Goal: Ask a question

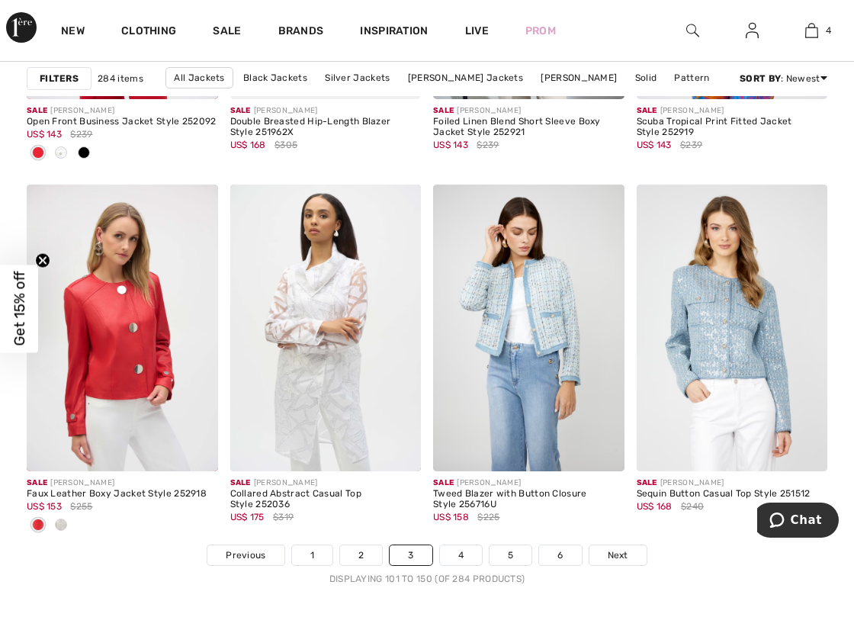
scroll to position [5353, 0]
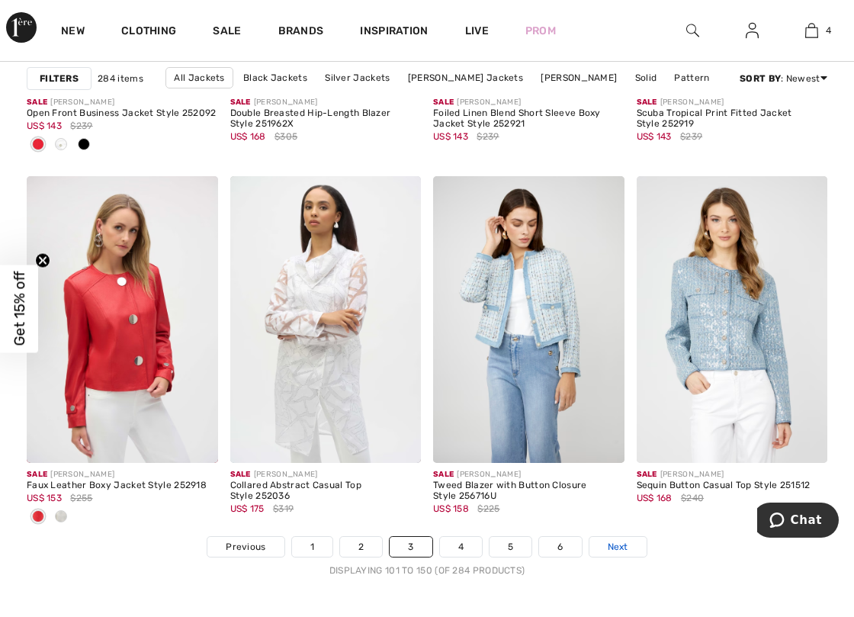
click at [619, 552] on span "Next" at bounding box center [618, 547] width 21 height 14
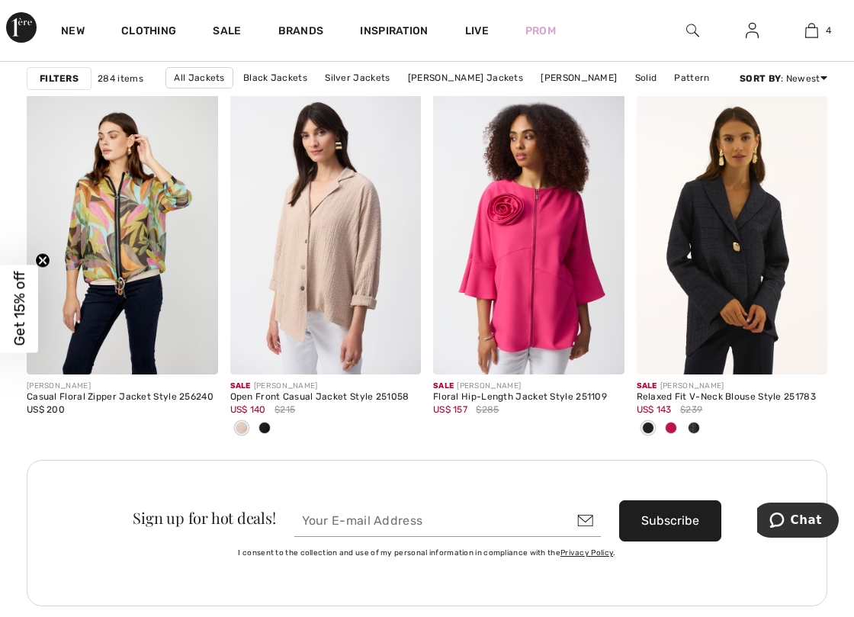
scroll to position [2538, 0]
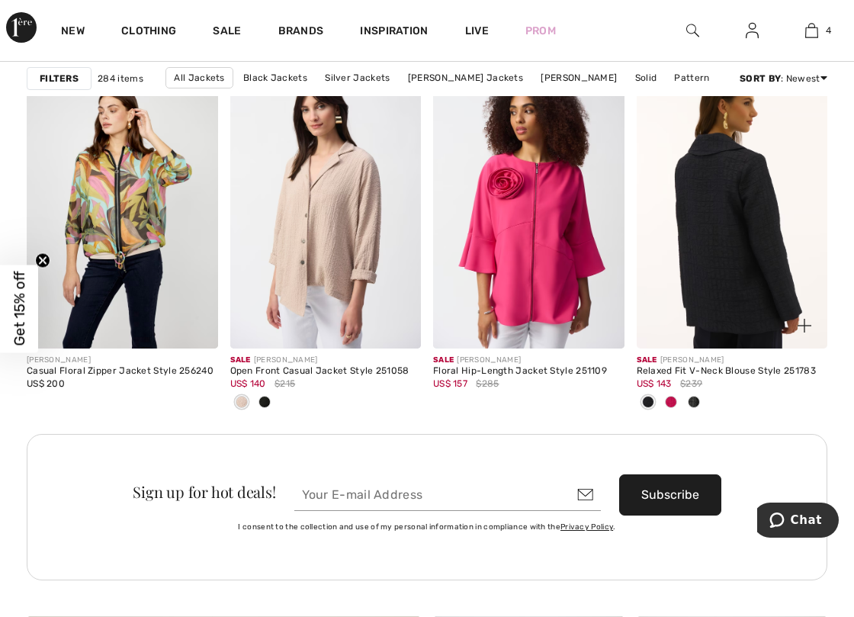
click at [782, 256] on img at bounding box center [732, 205] width 191 height 287
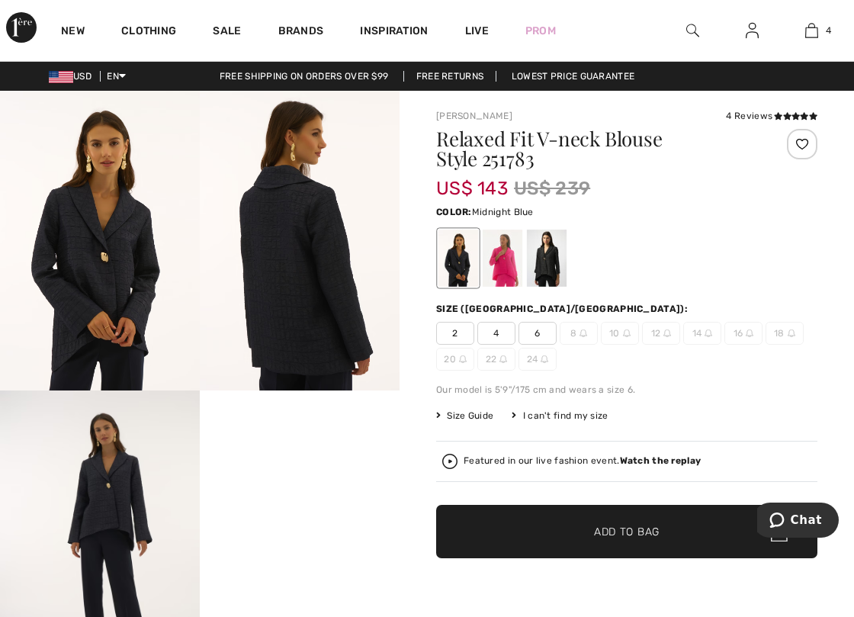
scroll to position [76, 0]
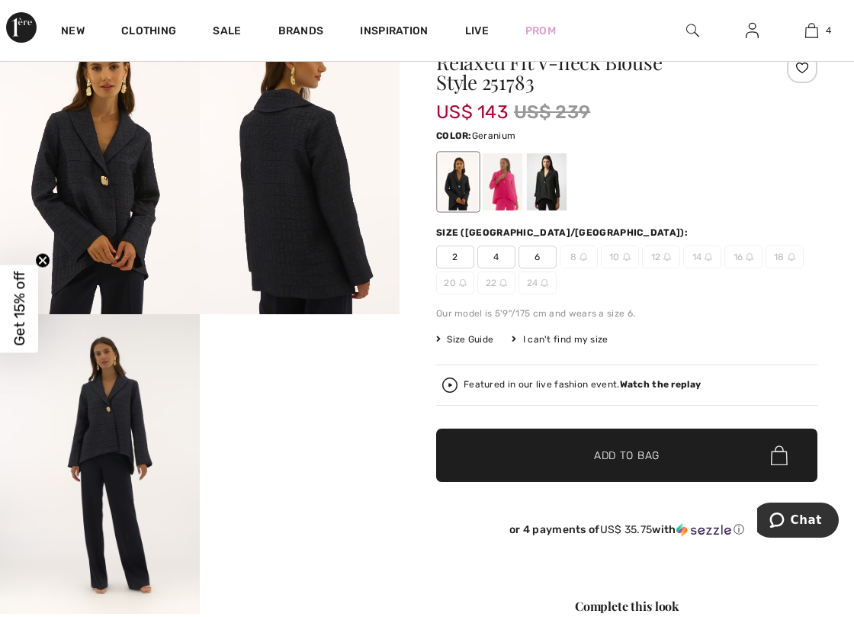
click at [507, 171] on div at bounding box center [503, 181] width 40 height 57
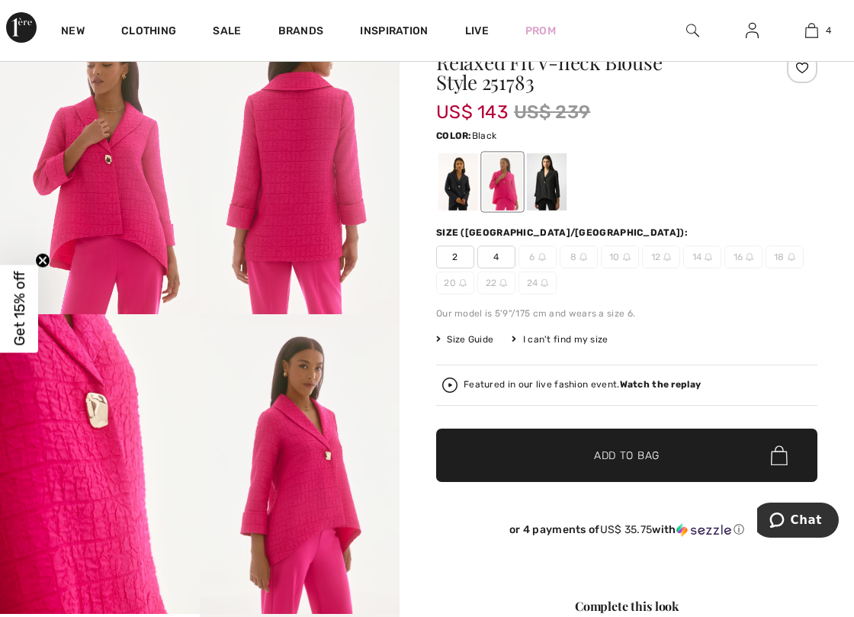
click at [541, 192] on div at bounding box center [547, 181] width 40 height 57
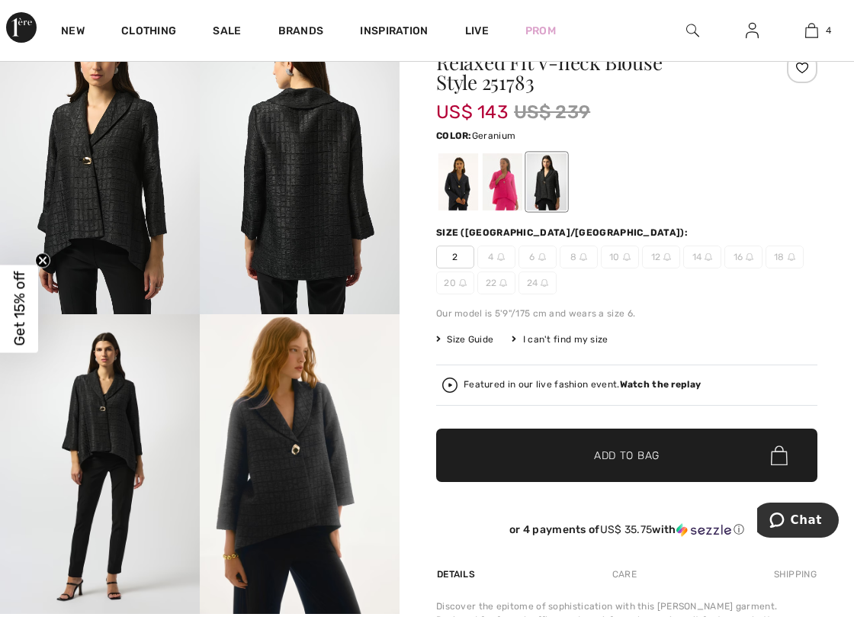
click at [500, 174] on div at bounding box center [503, 181] width 40 height 57
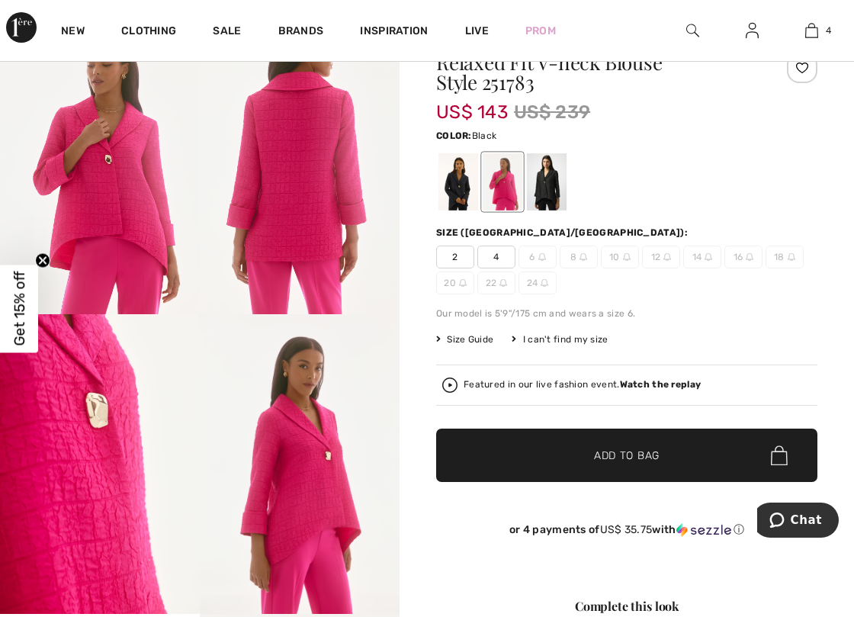
click at [541, 188] on div at bounding box center [547, 181] width 40 height 57
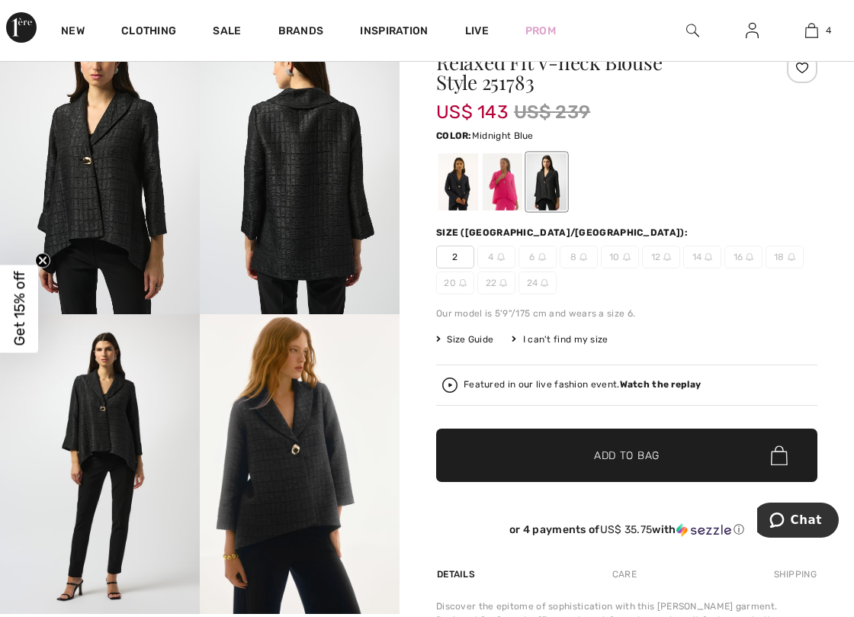
click at [456, 195] on div at bounding box center [459, 181] width 40 height 57
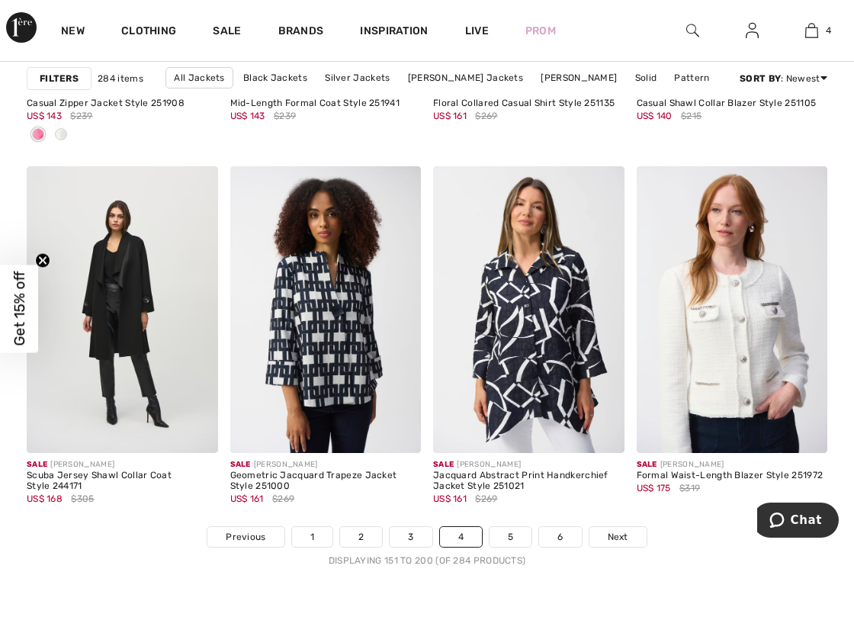
scroll to position [5416, 0]
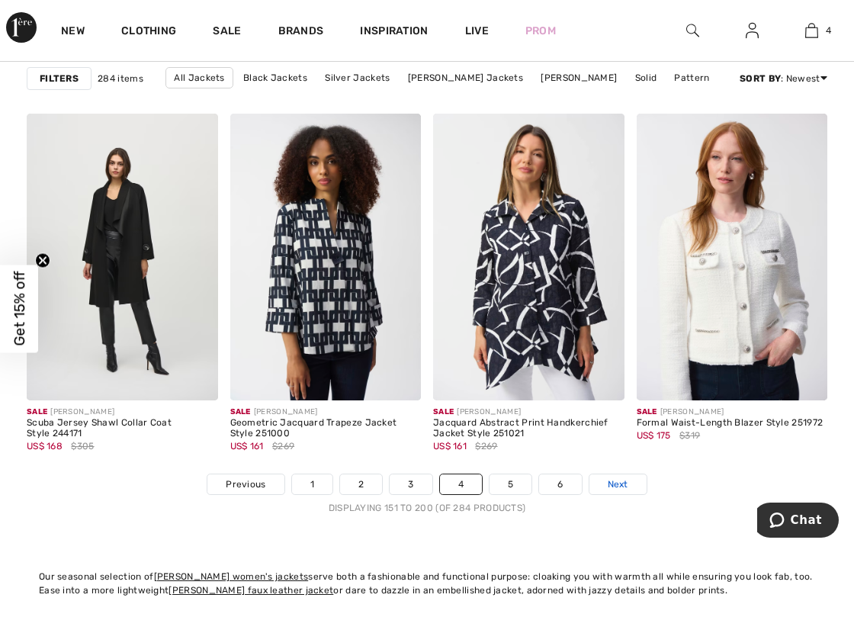
click at [625, 484] on span "Next" at bounding box center [618, 485] width 21 height 14
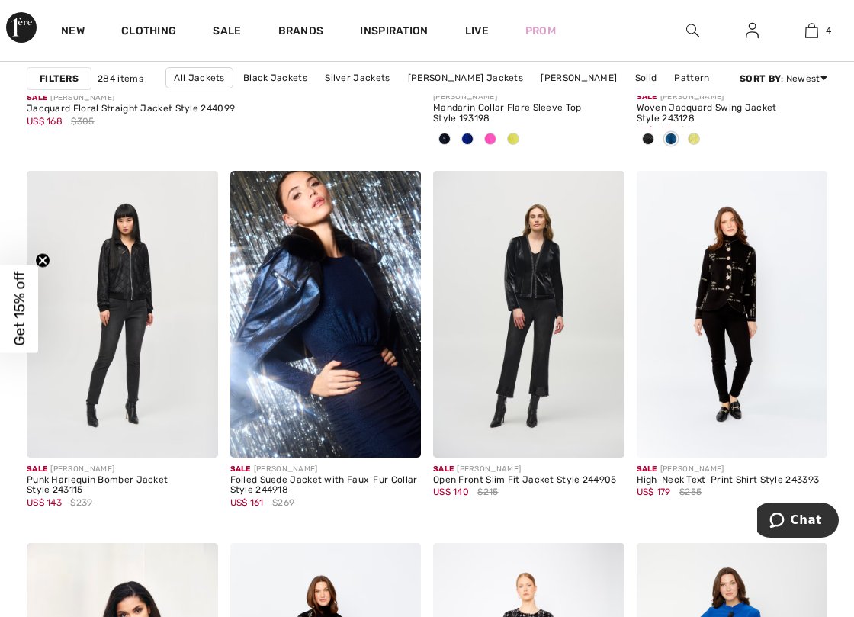
scroll to position [3737, 0]
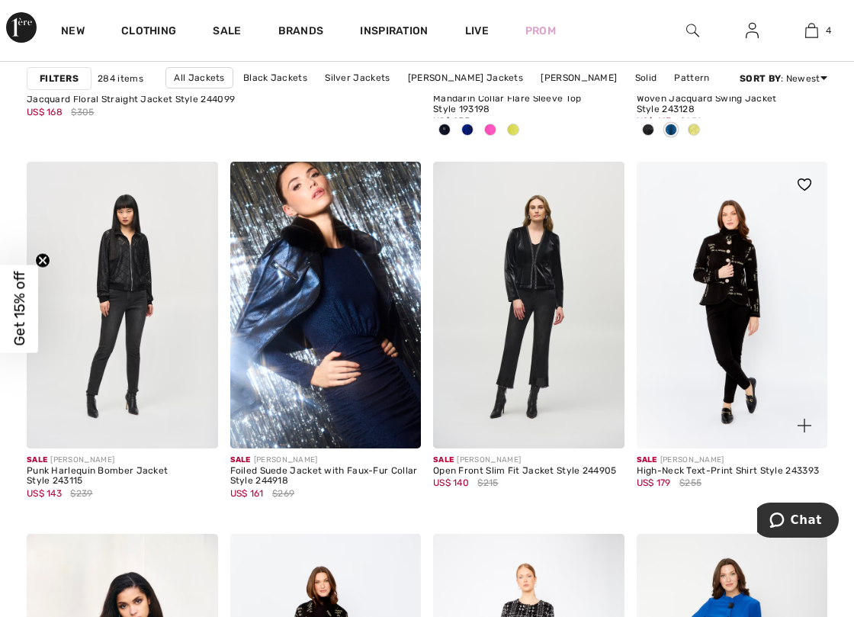
click at [676, 309] on img at bounding box center [732, 305] width 191 height 287
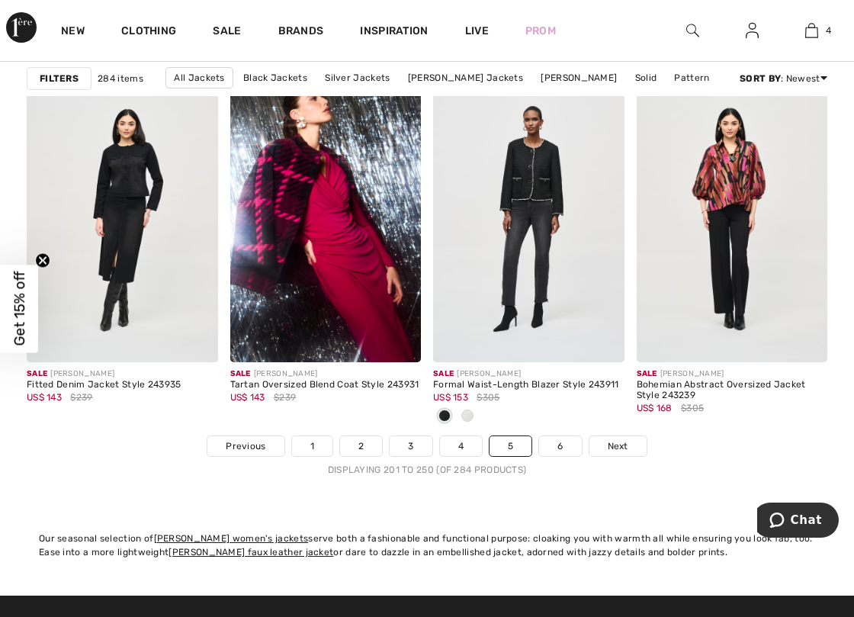
scroll to position [5462, 0]
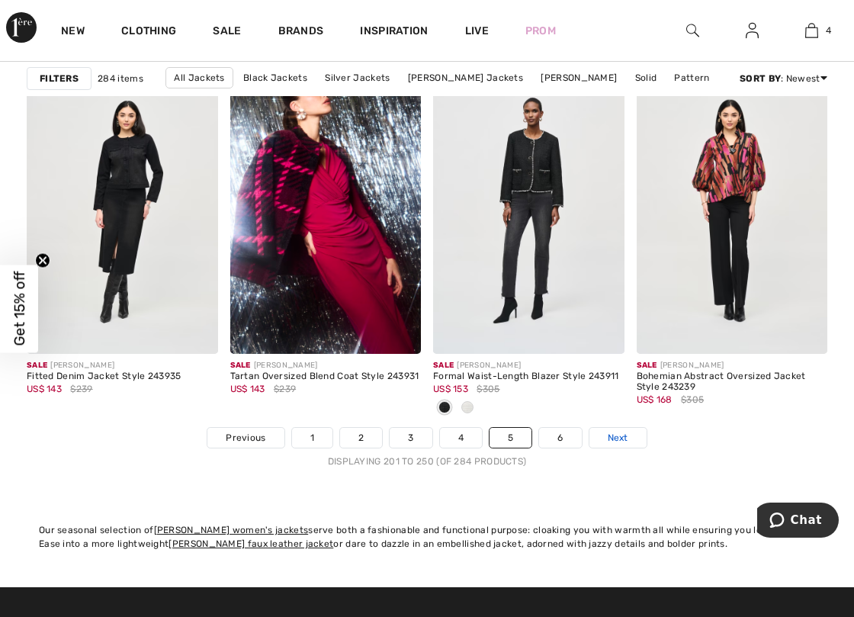
click at [623, 433] on span "Next" at bounding box center [618, 438] width 21 height 14
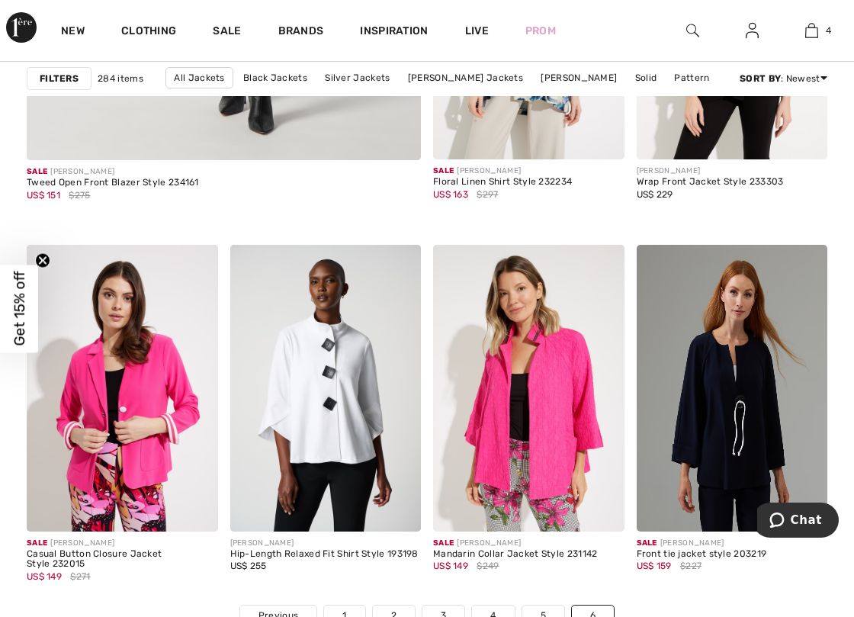
drag, startPoint x: 855, startPoint y: 78, endPoint x: 30, endPoint y: 22, distance: 827.3
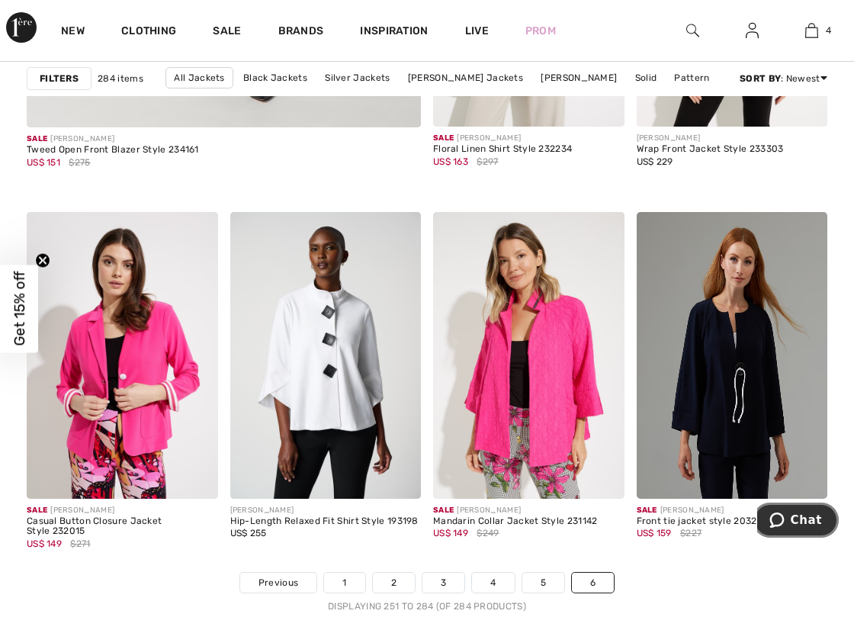
click at [801, 510] on button "Chat" at bounding box center [796, 520] width 86 height 35
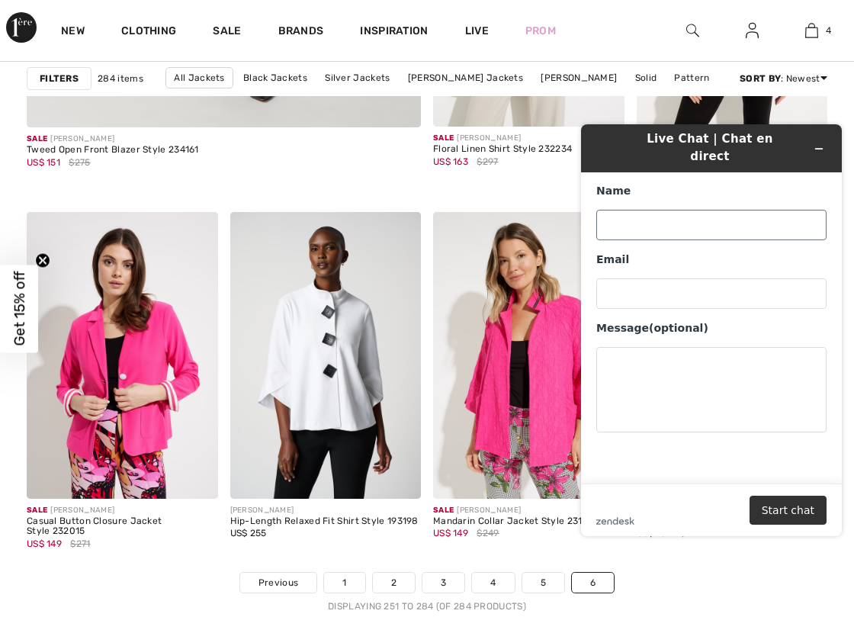
drag, startPoint x: 677, startPoint y: 230, endPoint x: 668, endPoint y: 224, distance: 12.1
click div "Name Email Message (optional)"
click at [658, 217] on input "Name" at bounding box center [712, 225] width 230 height 31
type input "Janet Preston"
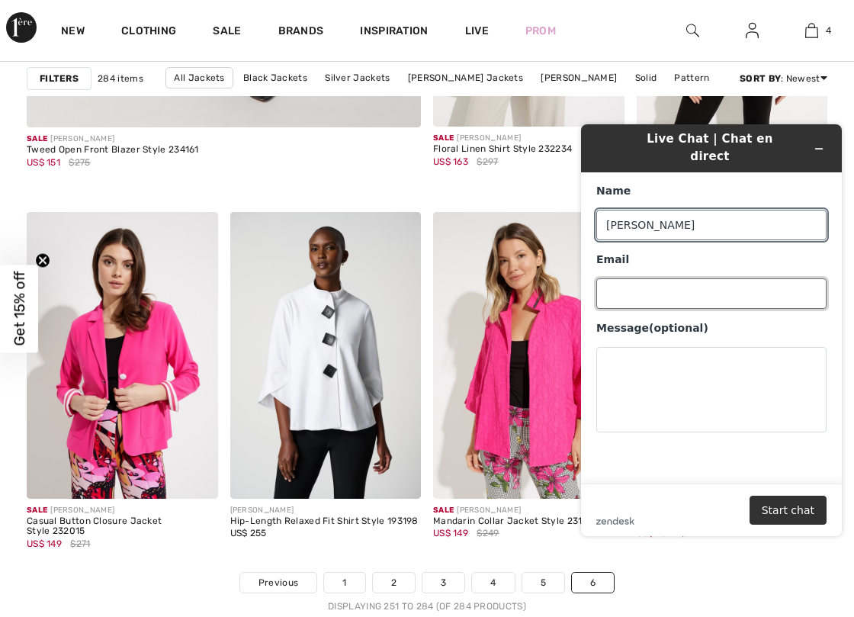
click at [648, 278] on input "Email" at bounding box center [712, 293] width 230 height 31
type input "japreston1@msn.com"
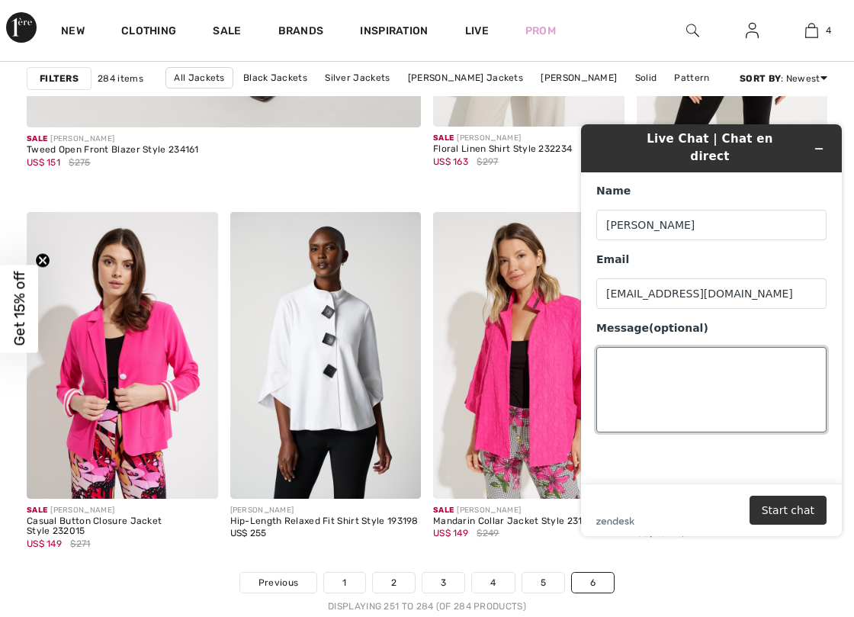
click at [630, 368] on textarea "Message (optional)" at bounding box center [712, 389] width 230 height 85
type textarea "Checking to see what shipping times to Colorado look like today. Thanks"
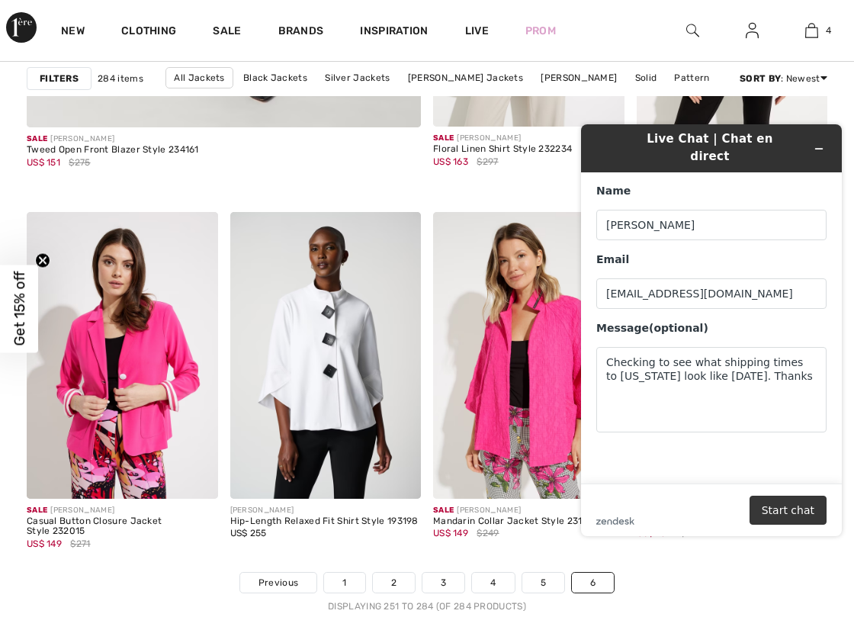
click at [792, 512] on button "Start chat" at bounding box center [788, 510] width 77 height 29
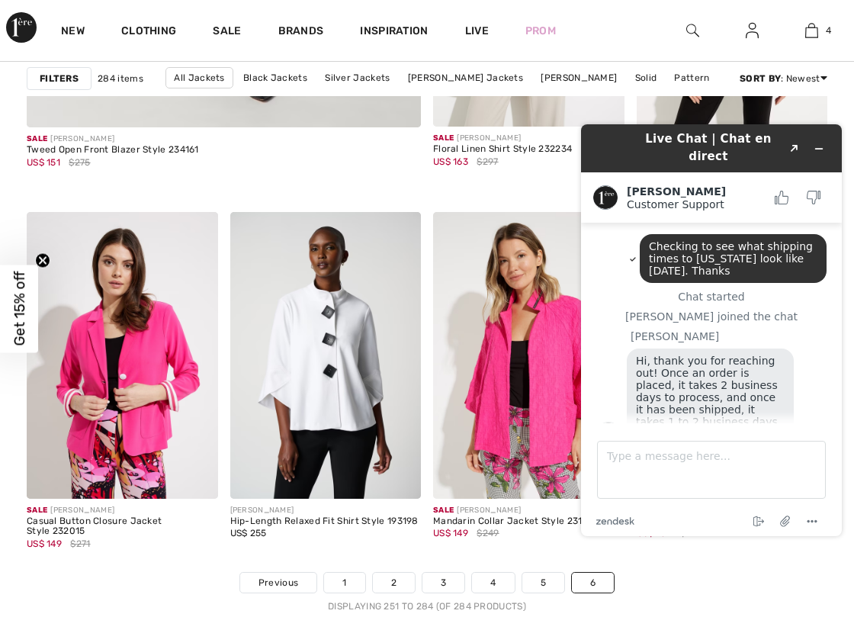
scroll to position [11, 0]
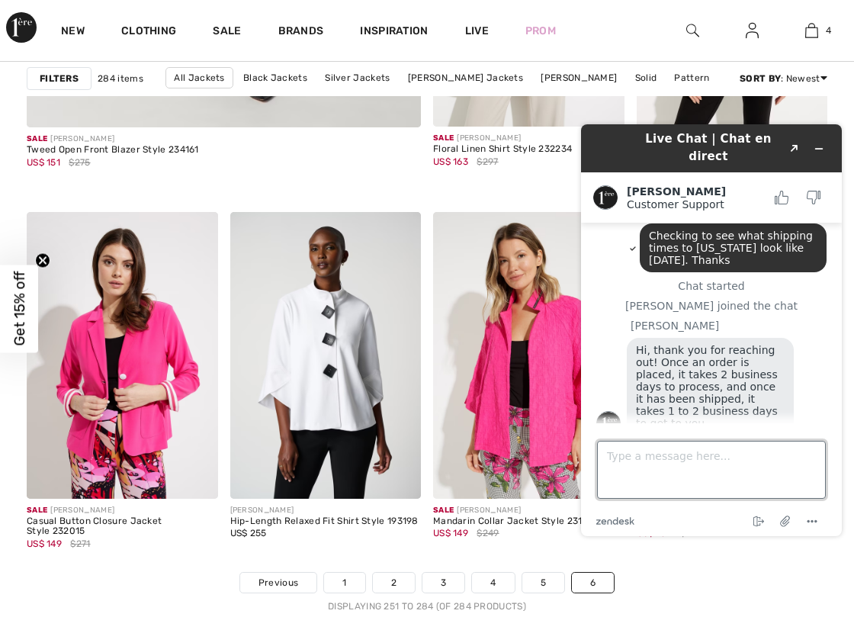
click at [648, 451] on textarea "Type a message here..." at bounding box center [711, 470] width 229 height 58
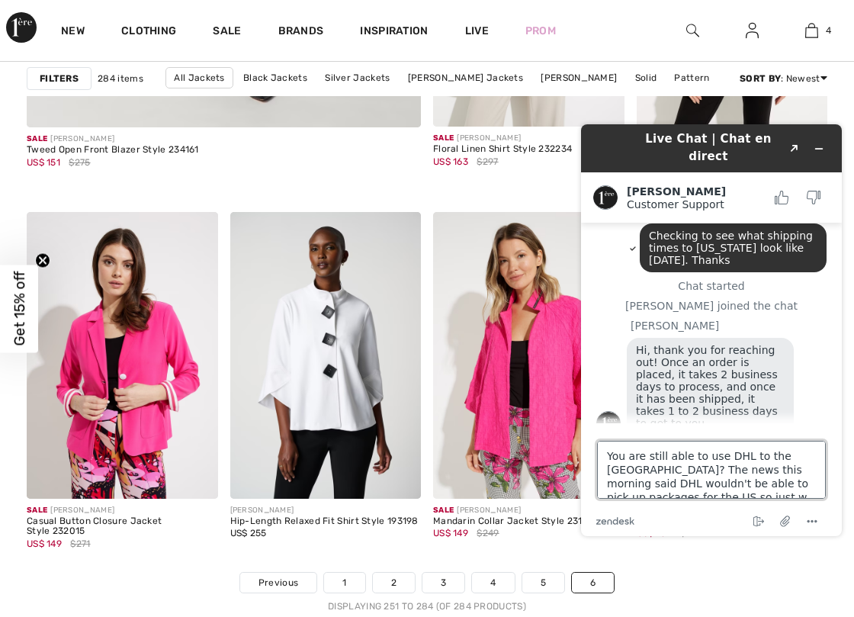
scroll to position [6, 0]
type textarea "You are still able to use DHL to the US? The news this morning said DHL wouldn'…"
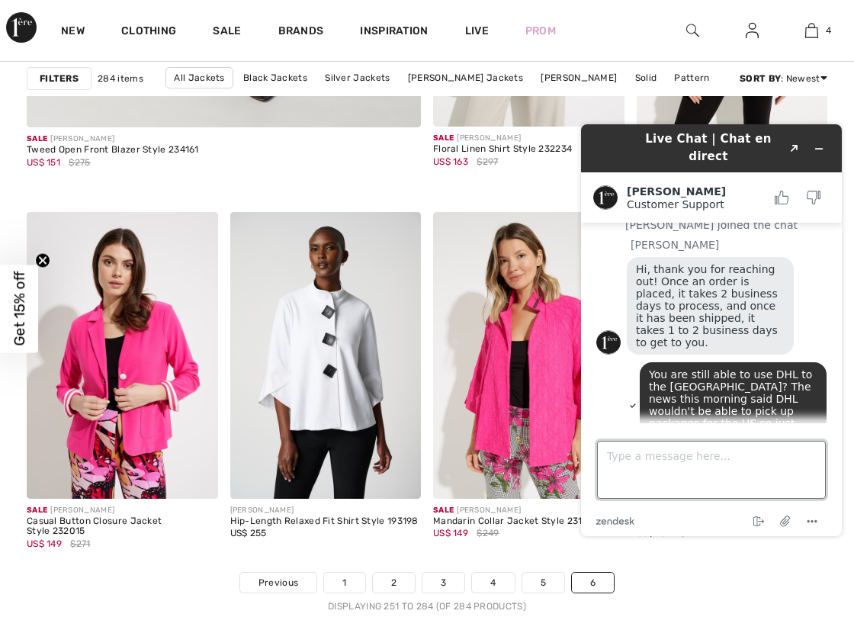
scroll to position [159, 0]
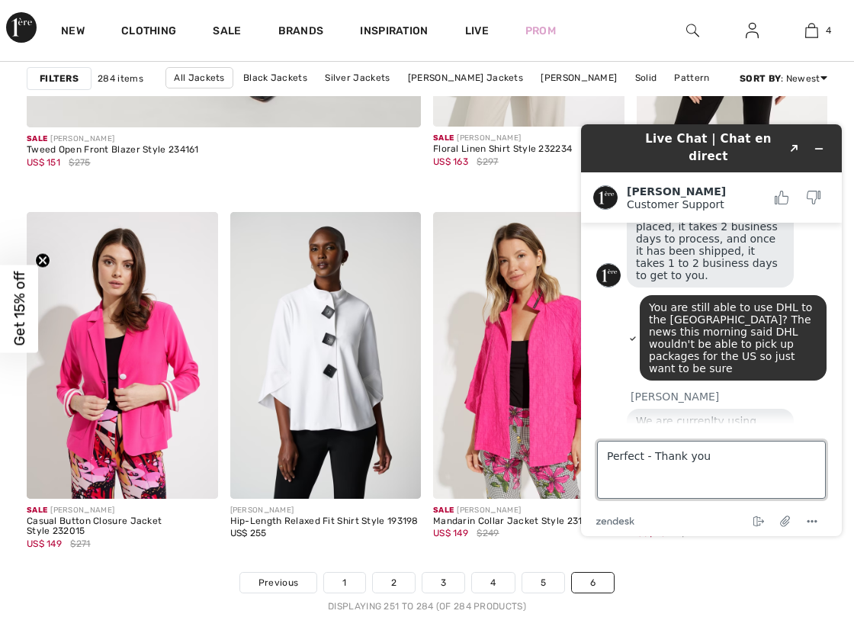
type textarea "Perfect - Thank you!"
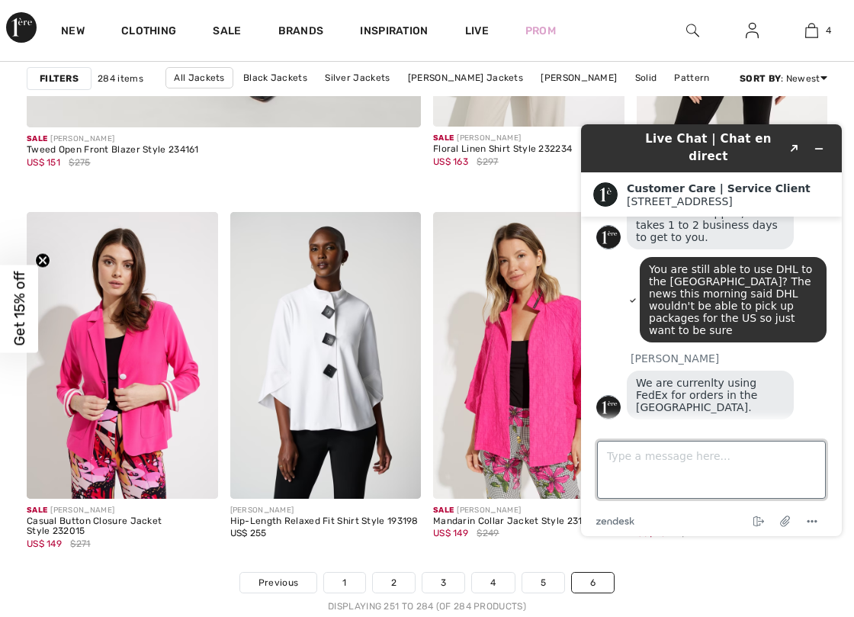
scroll to position [345, 0]
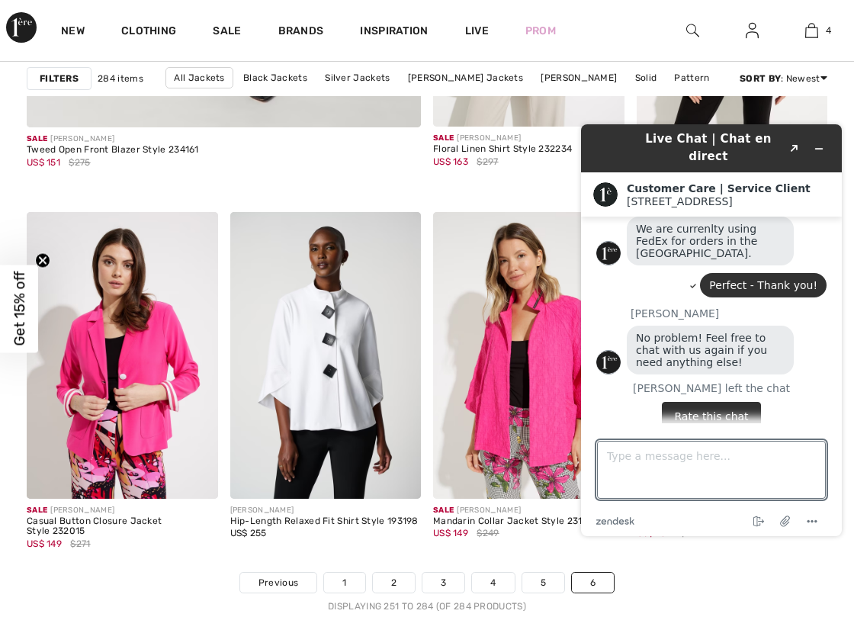
click at [723, 402] on button "Rate this chat" at bounding box center [711, 416] width 98 height 29
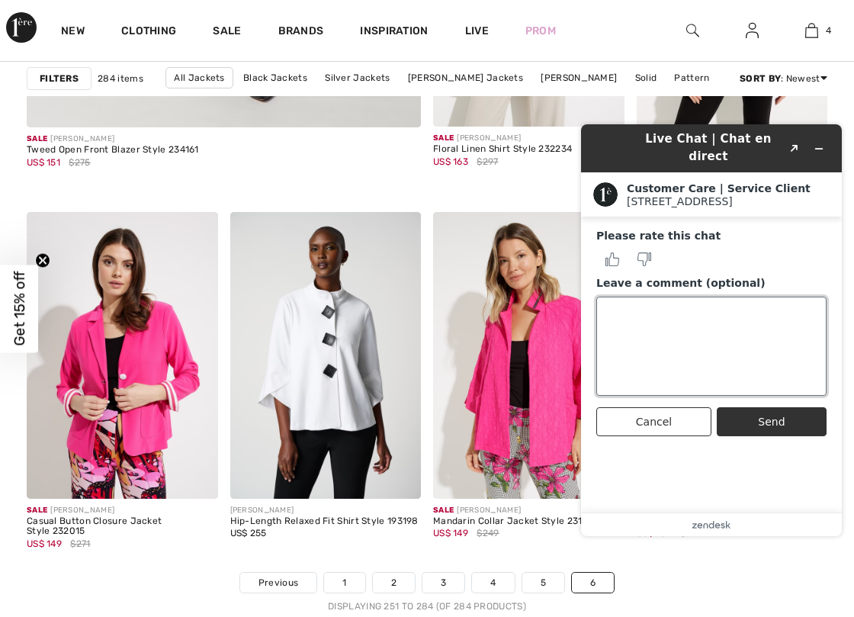
click at [635, 297] on textarea "Leave a comment (optional)" at bounding box center [712, 346] width 230 height 99
type textarea "Thank you, very helpful!"
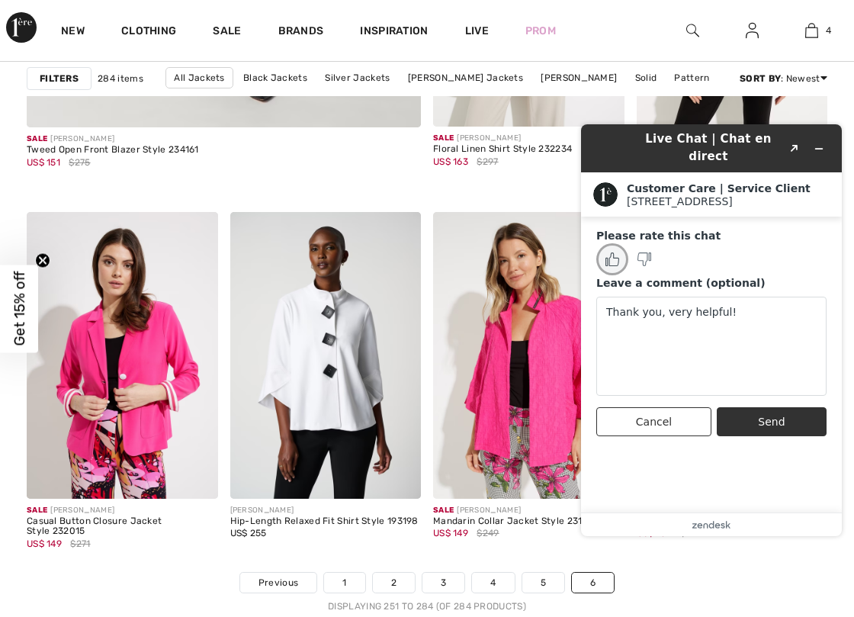
click at [616, 253] on icon "Rate this chat as good" at bounding box center [613, 260] width 14 height 14
click at [751, 414] on button "Send" at bounding box center [772, 421] width 110 height 29
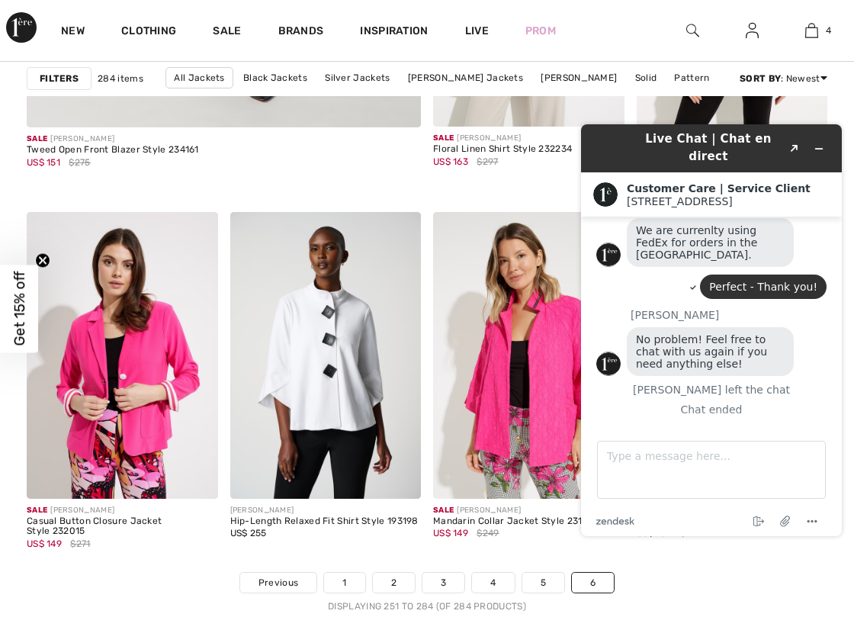
scroll to position [308, 0]
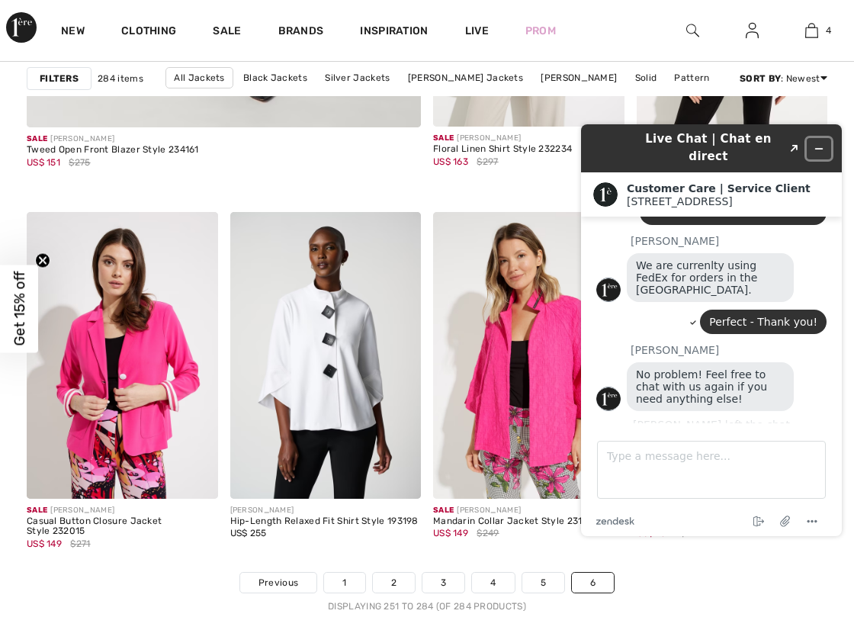
click at [819, 143] on icon "Minimize widget" at bounding box center [819, 148] width 11 height 11
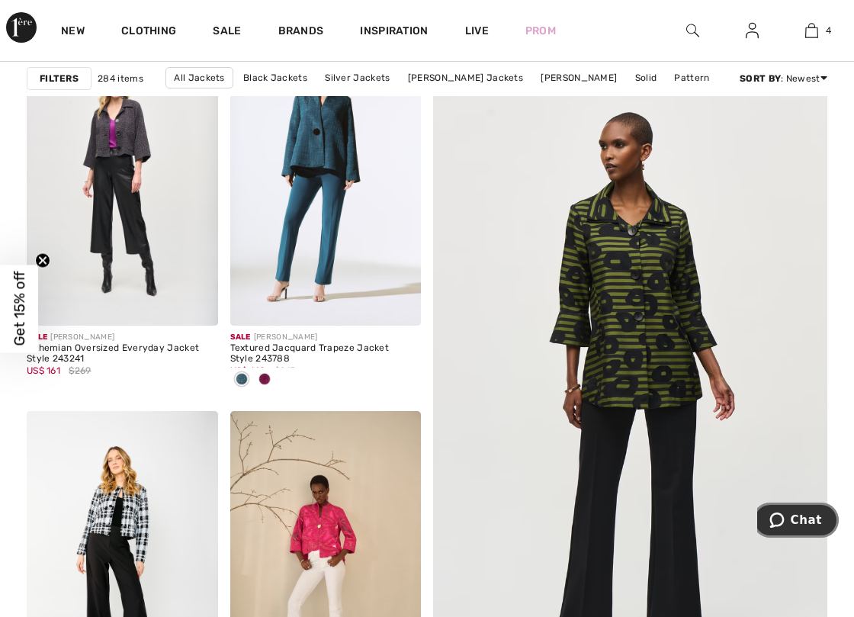
scroll to position [87, 0]
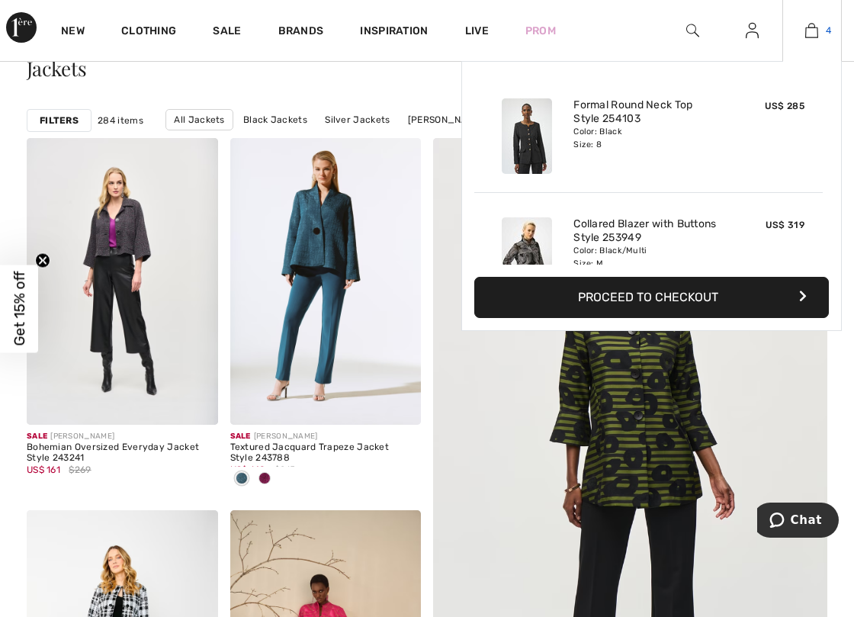
click at [810, 27] on img at bounding box center [812, 30] width 13 height 18
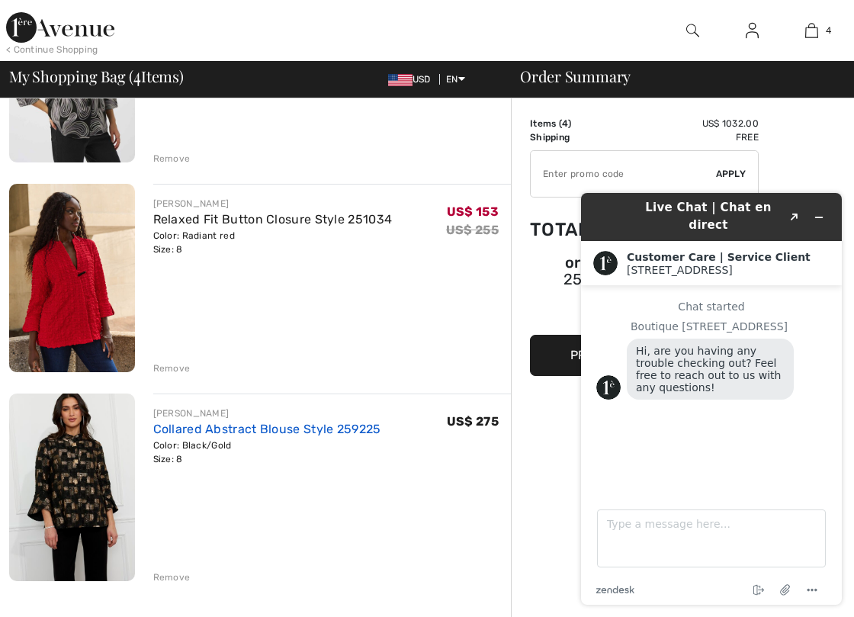
scroll to position [458, 0]
